Goal: Information Seeking & Learning: Compare options

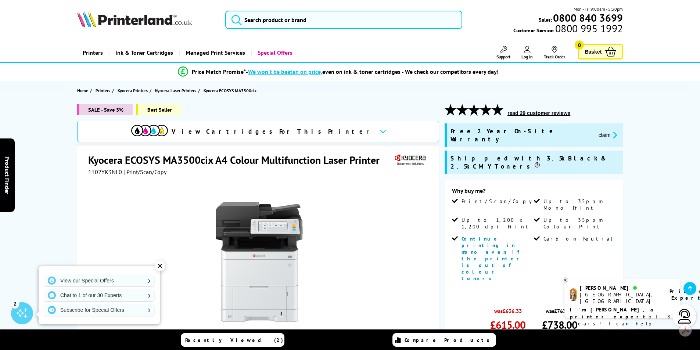
scroll to position [110, 0]
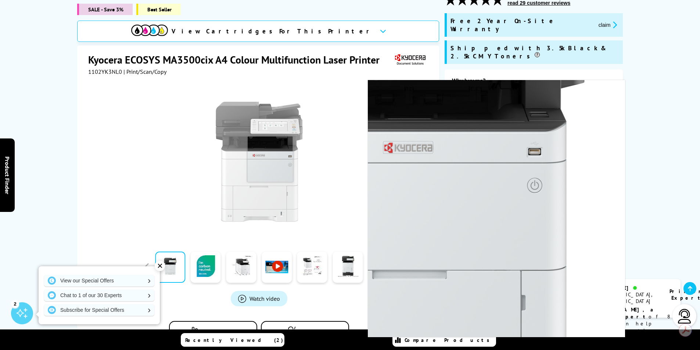
click at [270, 149] on img at bounding box center [259, 162] width 144 height 144
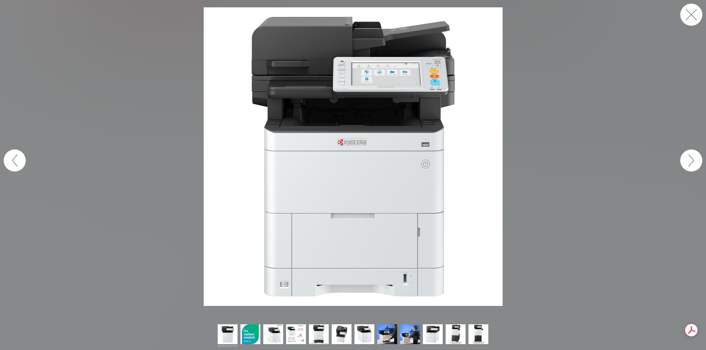
click at [688, 159] on button "button" at bounding box center [691, 161] width 22 height 22
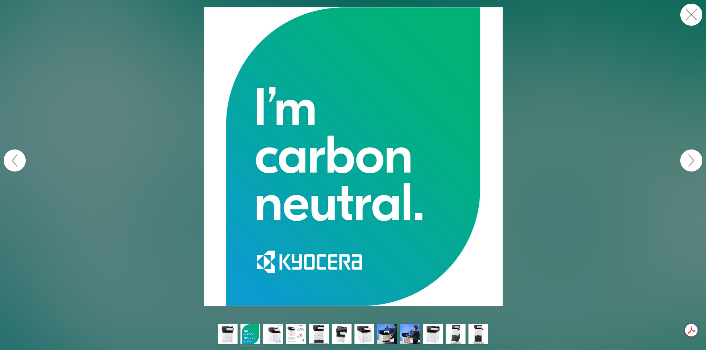
click at [688, 159] on button "button" at bounding box center [691, 161] width 22 height 22
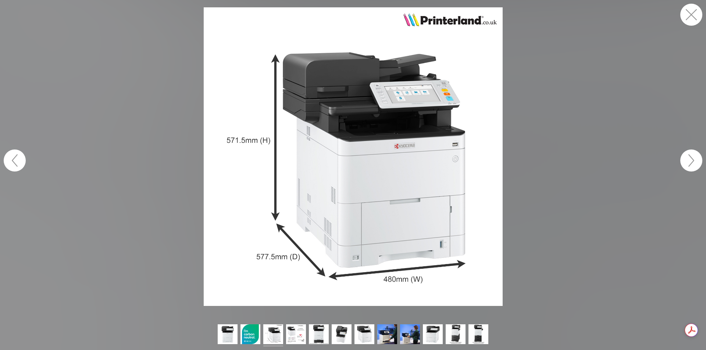
click at [688, 159] on button "button" at bounding box center [691, 161] width 22 height 22
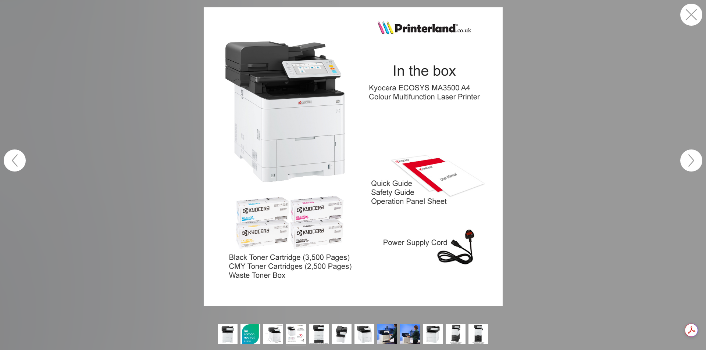
click at [689, 11] on button "button" at bounding box center [691, 15] width 22 height 22
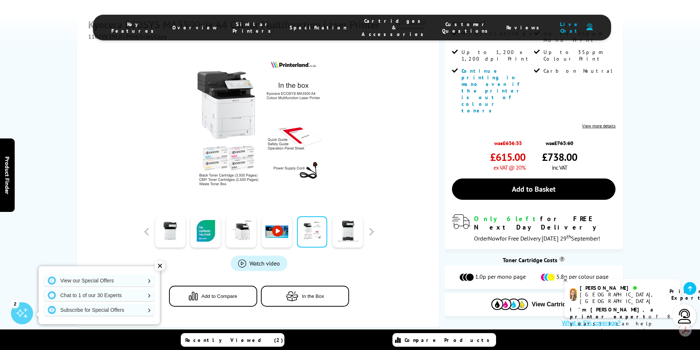
scroll to position [184, 0]
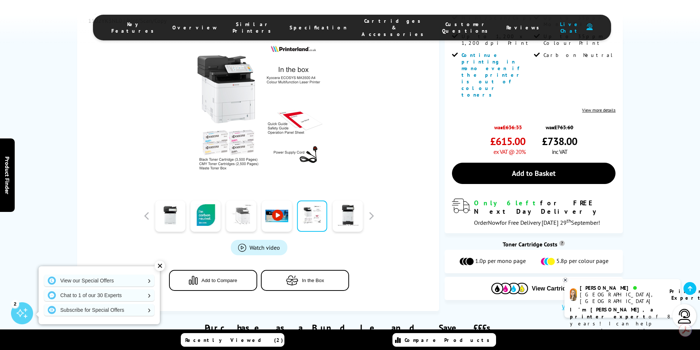
click at [232, 201] on link at bounding box center [241, 216] width 30 height 31
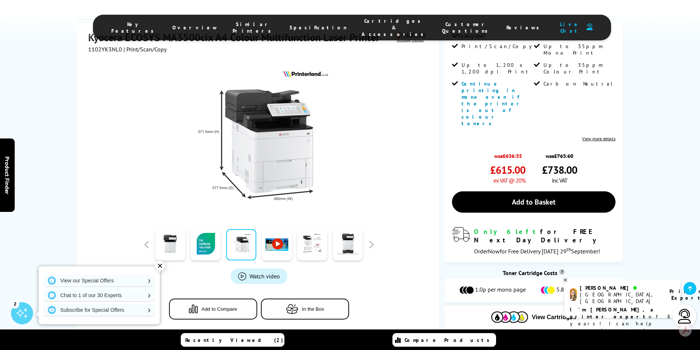
scroll to position [147, 0]
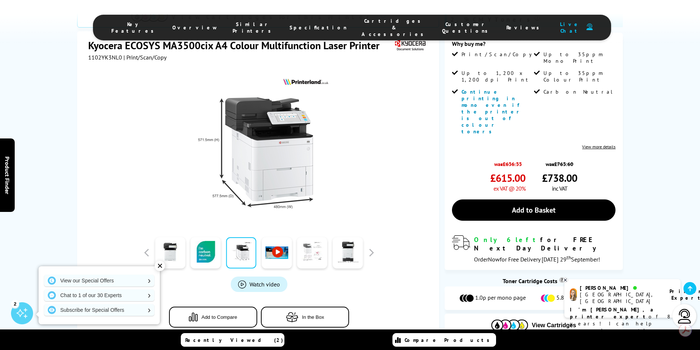
click at [311, 238] on link at bounding box center [312, 253] width 30 height 31
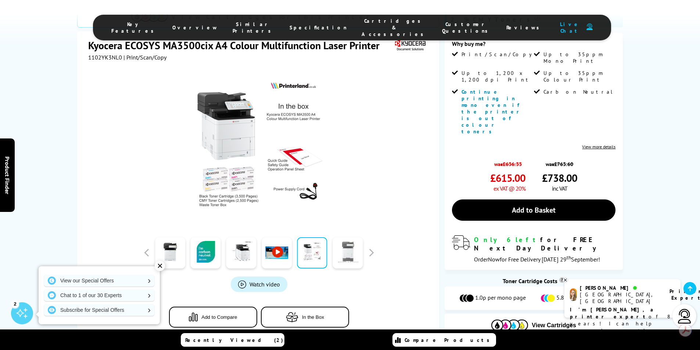
click at [345, 238] on link at bounding box center [348, 253] width 30 height 31
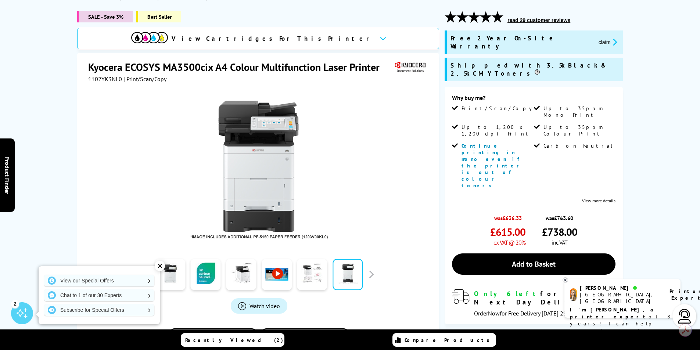
scroll to position [0, 0]
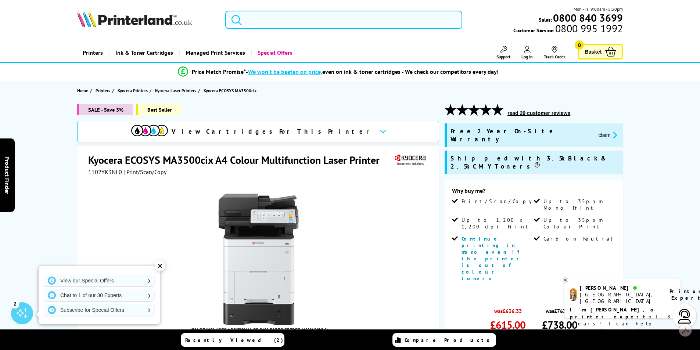
click at [298, 17] on input "search" at bounding box center [343, 20] width 237 height 18
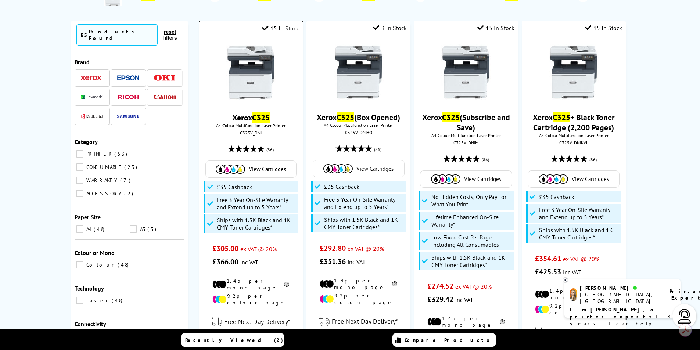
scroll to position [74, 0]
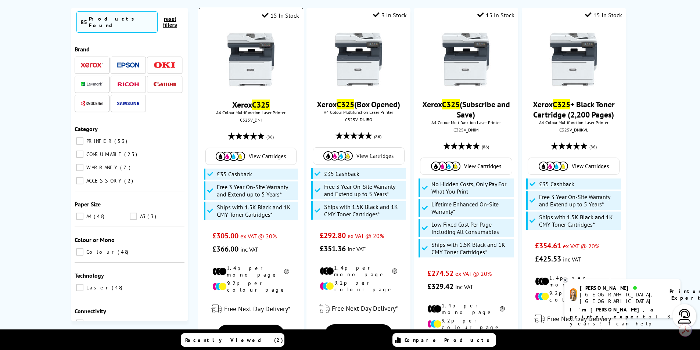
type input "c325"
click at [278, 123] on div "Xerox C325 A4 Colour Multifunction Laser Printer C325V_DNI (86) View Cartridges…" at bounding box center [251, 140] width 96 height 231
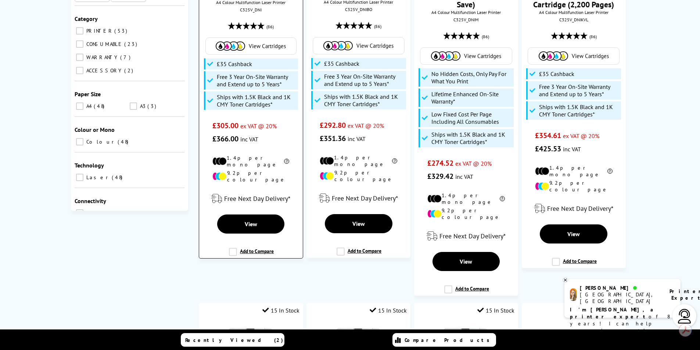
scroll to position [0, 0]
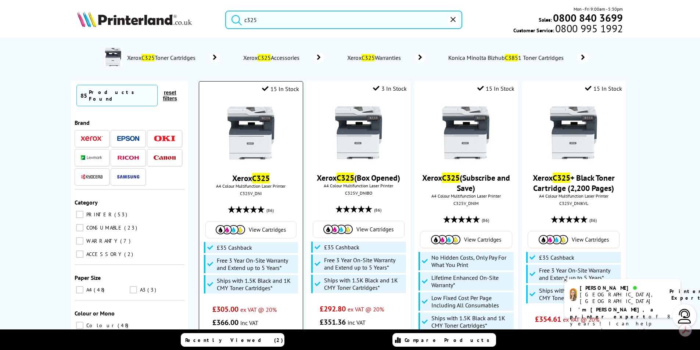
click at [249, 150] on img at bounding box center [251, 133] width 55 height 55
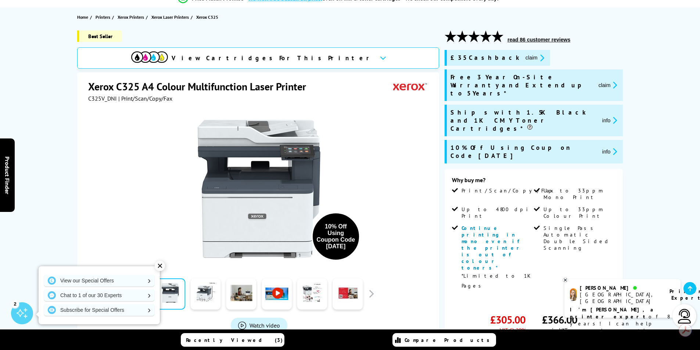
scroll to position [147, 0]
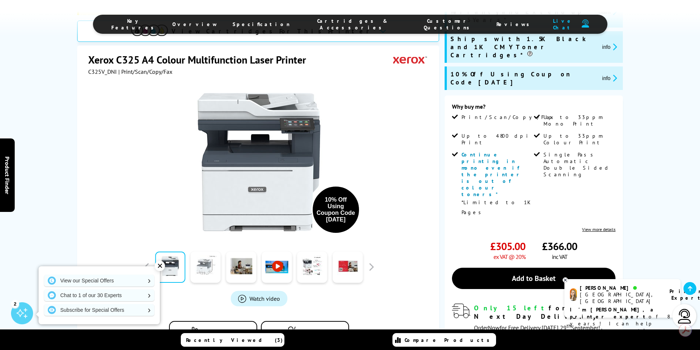
click at [215, 254] on link at bounding box center [206, 267] width 30 height 31
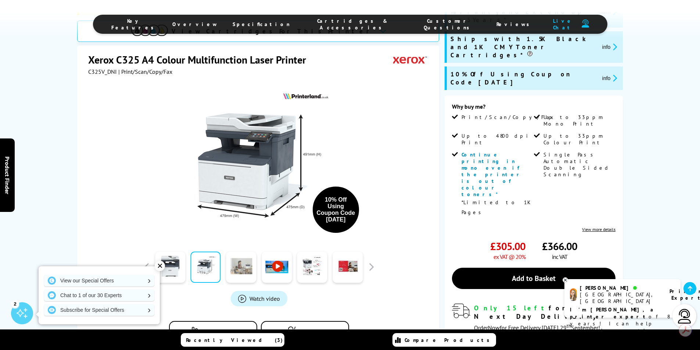
click at [242, 254] on link at bounding box center [241, 267] width 30 height 31
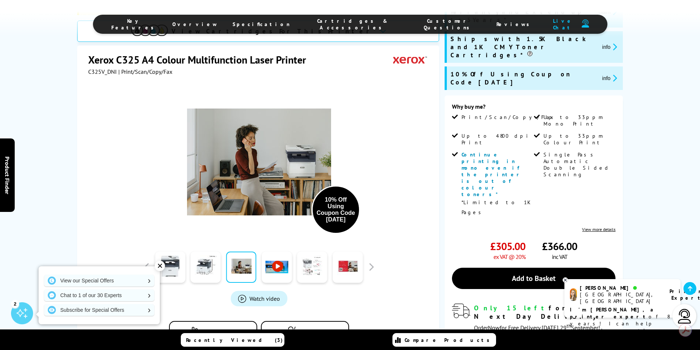
click at [304, 259] on link at bounding box center [312, 267] width 30 height 31
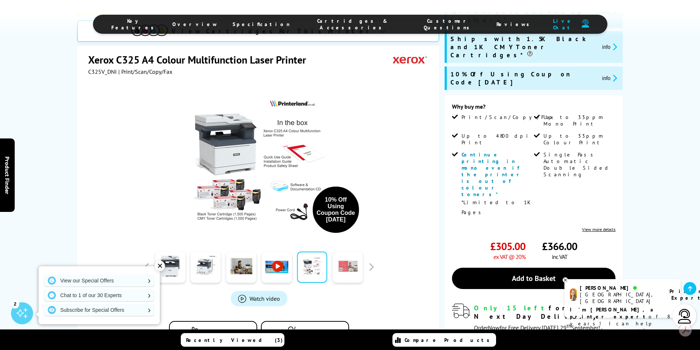
click at [351, 263] on link at bounding box center [348, 267] width 30 height 31
